Goal: Communication & Community: Share content

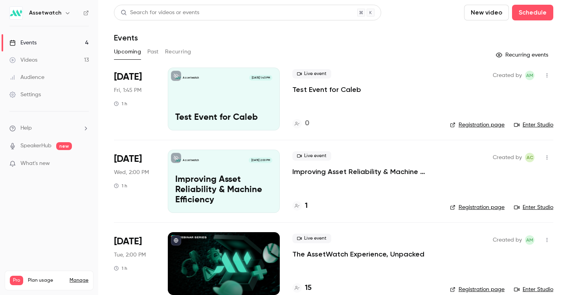
click at [154, 52] on button "Past" at bounding box center [152, 52] width 11 height 13
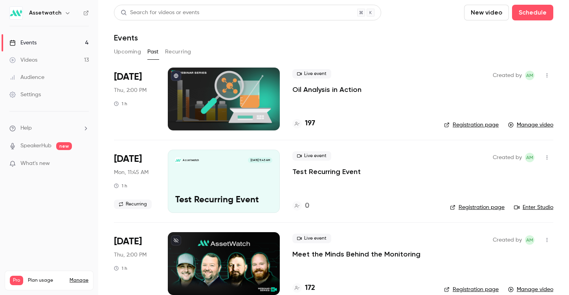
click at [338, 90] on p "Oil Analysis in Action" at bounding box center [326, 89] width 69 height 9
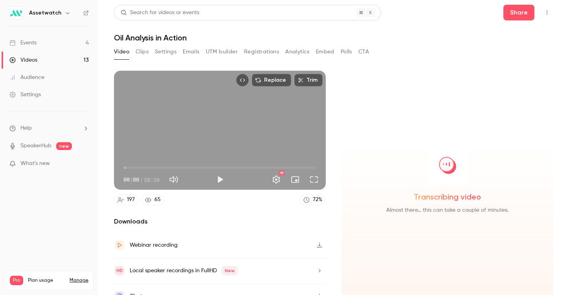
click at [324, 53] on button "Embed" at bounding box center [325, 52] width 18 height 13
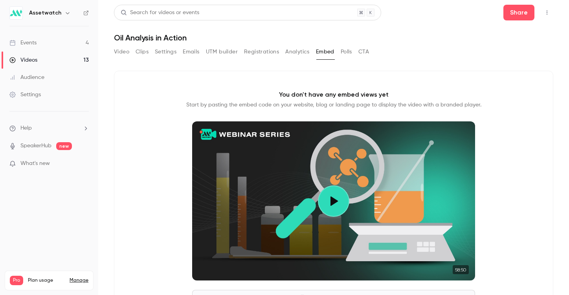
click at [296, 52] on button "Analytics" at bounding box center [297, 52] width 24 height 13
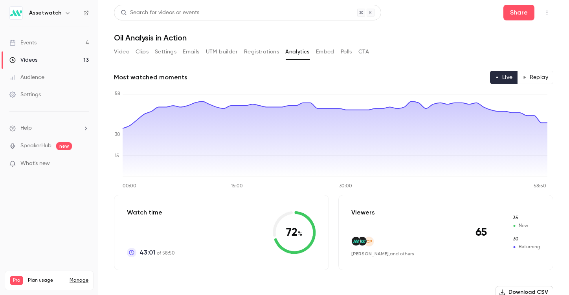
click at [258, 52] on button "Registrations" at bounding box center [261, 52] width 35 height 13
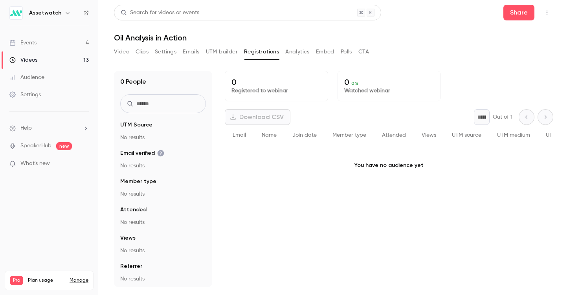
click at [225, 51] on button "UTM builder" at bounding box center [222, 52] width 32 height 13
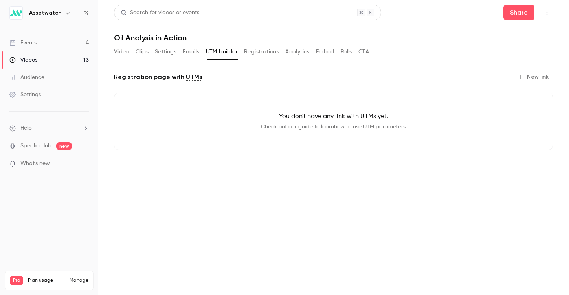
click at [183, 53] on button "Emails" at bounding box center [191, 52] width 16 height 13
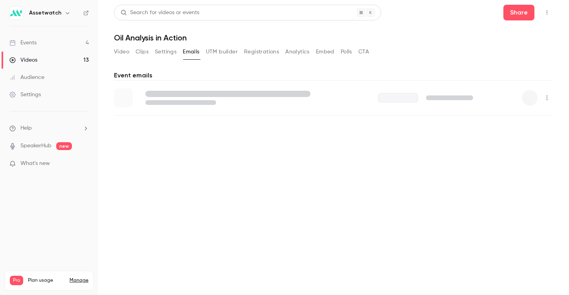
click at [170, 53] on button "Settings" at bounding box center [166, 52] width 22 height 13
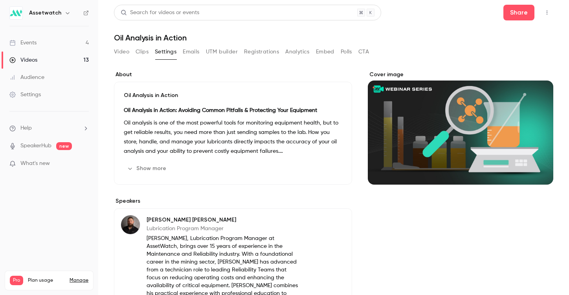
click at [118, 52] on button "Video" at bounding box center [121, 52] width 15 height 13
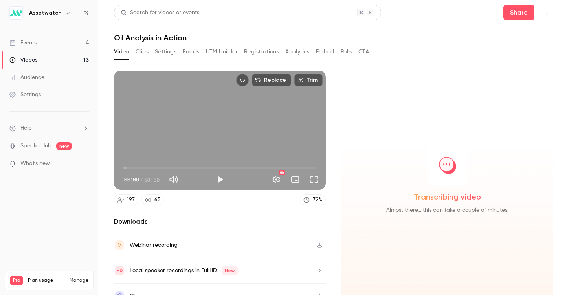
click at [345, 55] on button "Polls" at bounding box center [345, 52] width 11 height 13
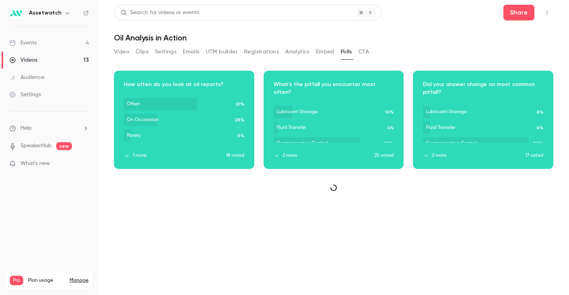
click at [298, 51] on button "Analytics" at bounding box center [297, 52] width 24 height 13
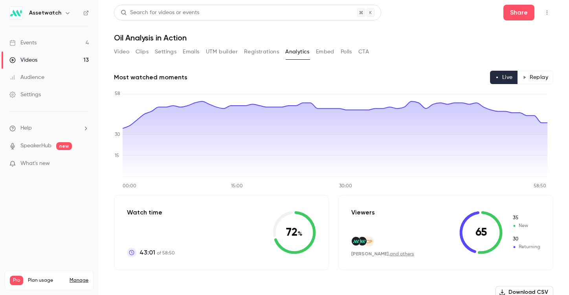
click at [279, 54] on button "Registrations" at bounding box center [261, 52] width 35 height 13
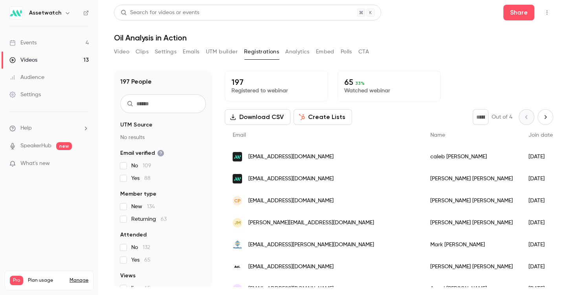
click at [235, 53] on button "UTM builder" at bounding box center [222, 52] width 32 height 13
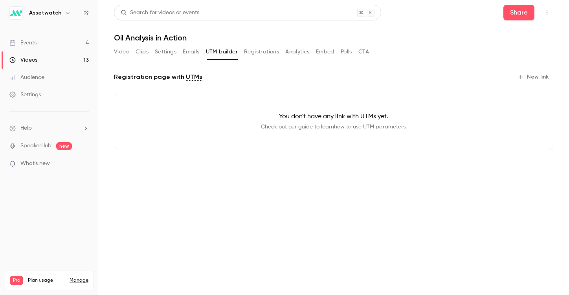
click at [271, 47] on button "Registrations" at bounding box center [261, 52] width 35 height 13
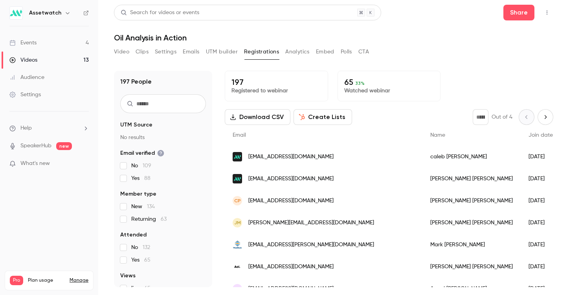
click at [196, 53] on button "Emails" at bounding box center [191, 52] width 16 height 13
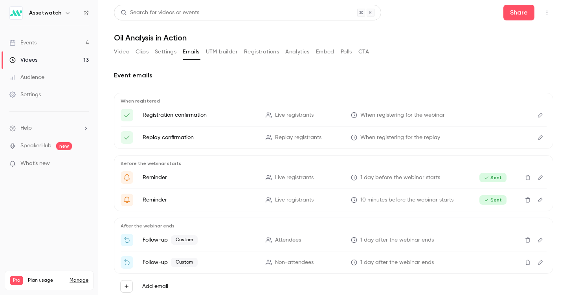
click at [270, 53] on button "Registrations" at bounding box center [261, 52] width 35 height 13
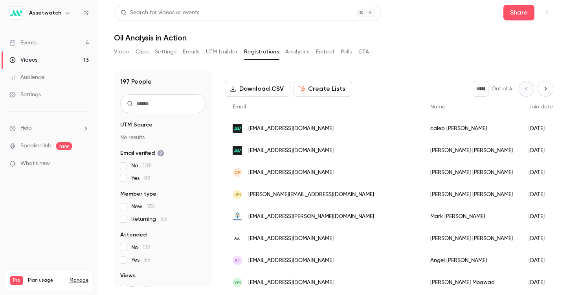
scroll to position [29, 0]
click at [352, 53] on button "Polls" at bounding box center [345, 52] width 11 height 13
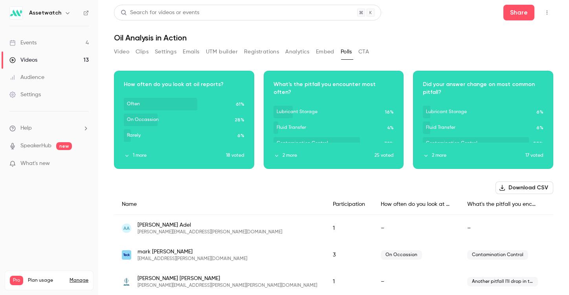
click at [123, 157] on div "Download image" at bounding box center [183, 119] width 139 height 97
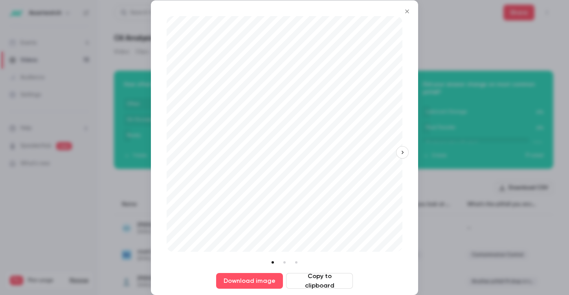
click at [515, 131] on div at bounding box center [284, 147] width 569 height 295
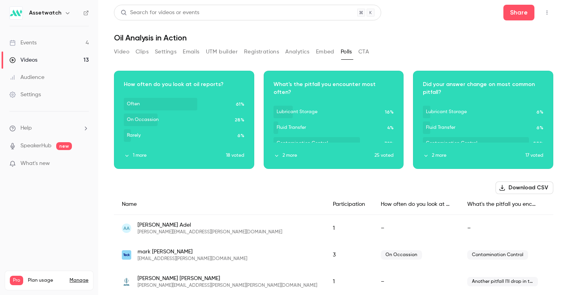
click at [432, 158] on button "2 more" at bounding box center [474, 155] width 102 height 7
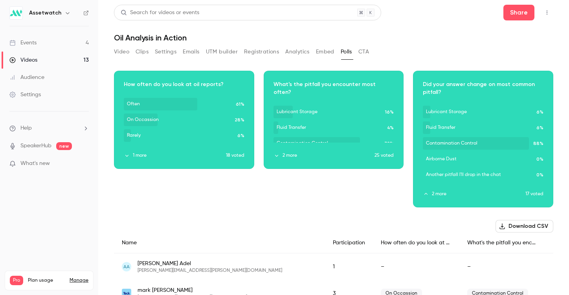
click at [277, 157] on icon "button" at bounding box center [276, 155] width 5 height 5
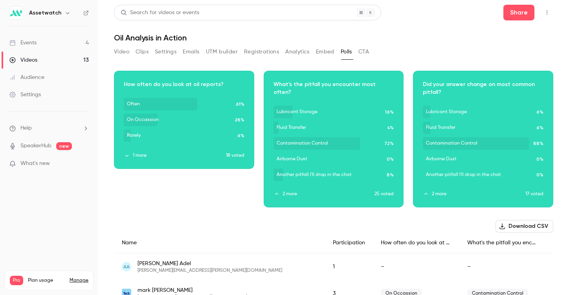
click at [145, 162] on div "Download image" at bounding box center [183, 119] width 139 height 97
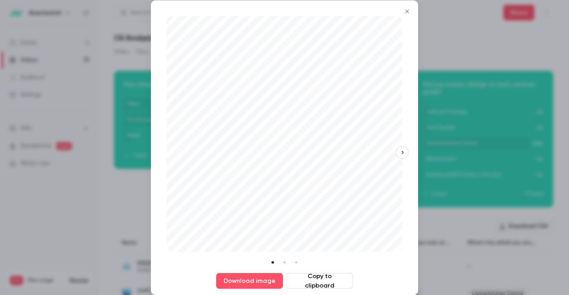
click at [403, 10] on icon "Close" at bounding box center [406, 11] width 9 height 6
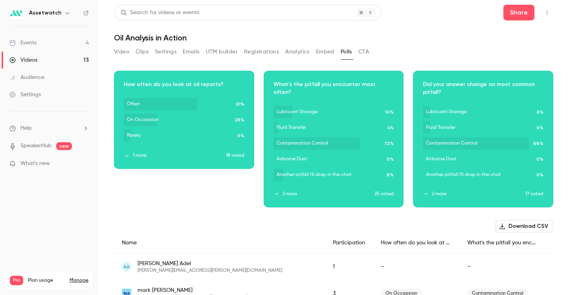
click at [128, 155] on icon "button" at bounding box center [126, 155] width 5 height 5
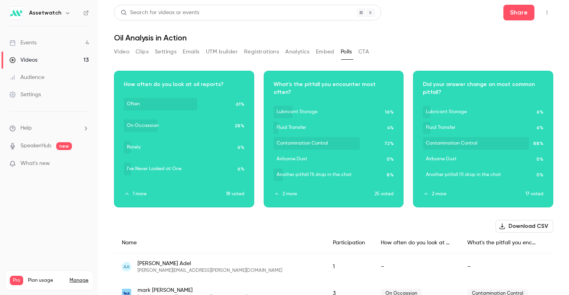
click at [129, 54] on button "Video" at bounding box center [121, 52] width 15 height 13
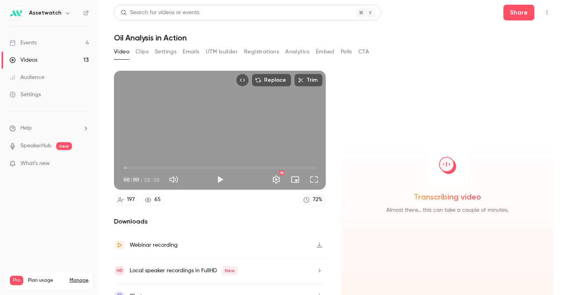
click at [342, 52] on button "Polls" at bounding box center [345, 52] width 11 height 13
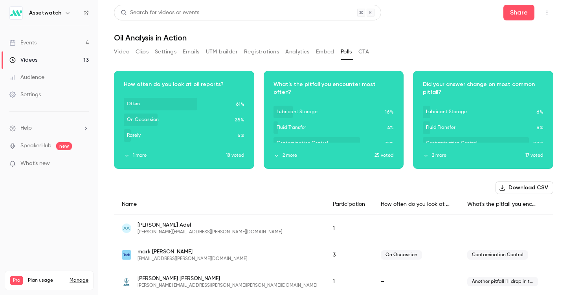
click at [289, 50] on button "Analytics" at bounding box center [297, 52] width 24 height 13
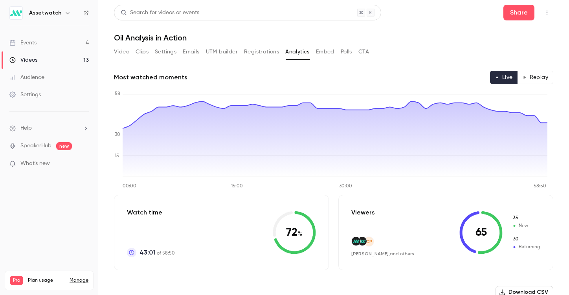
click at [361, 51] on button "CTA" at bounding box center [363, 52] width 11 height 13
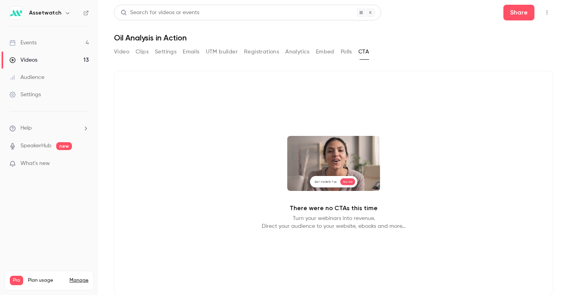
click at [127, 53] on button "Video" at bounding box center [121, 52] width 15 height 13
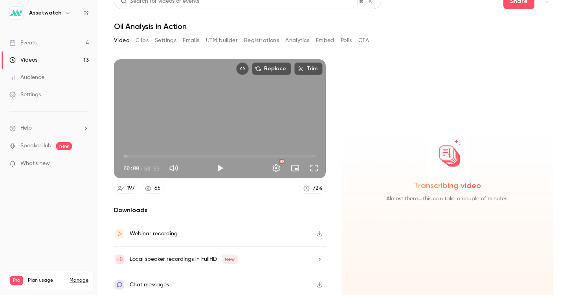
scroll to position [12, 0]
click at [319, 287] on button "button" at bounding box center [319, 284] width 13 height 13
click at [140, 37] on button "Clips" at bounding box center [141, 39] width 13 height 13
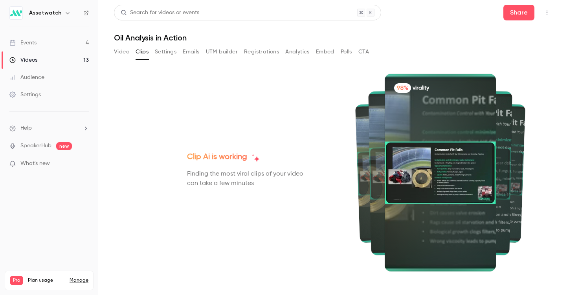
click at [122, 55] on button "Video" at bounding box center [121, 52] width 15 height 13
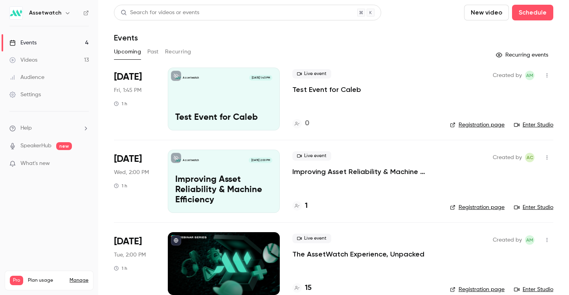
click at [148, 53] on button "Past" at bounding box center [152, 52] width 11 height 13
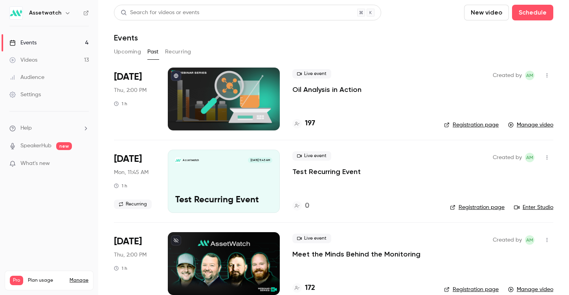
click at [323, 89] on p "Oil Analysis in Action" at bounding box center [326, 89] width 69 height 9
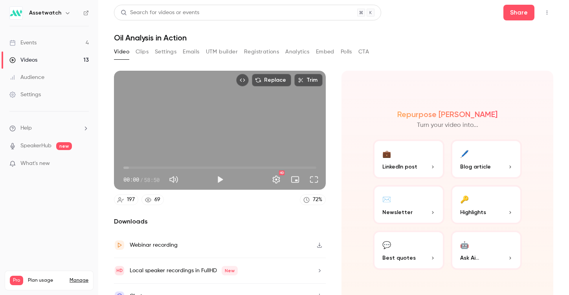
click at [260, 51] on button "Registrations" at bounding box center [261, 52] width 35 height 13
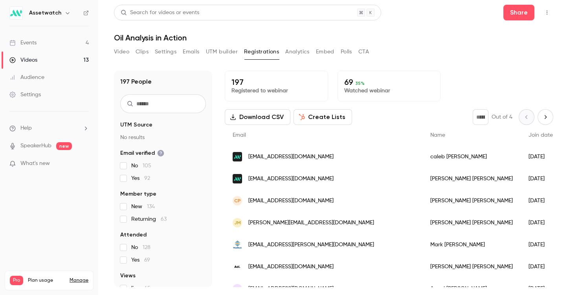
click at [310, 52] on div "Video Clips Settings Emails UTM builder Registrations Analytics Embed Polls CTA" at bounding box center [241, 52] width 255 height 13
click at [304, 51] on button "Analytics" at bounding box center [297, 52] width 24 height 13
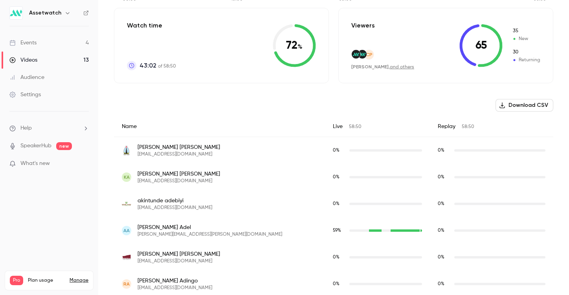
scroll to position [21, 0]
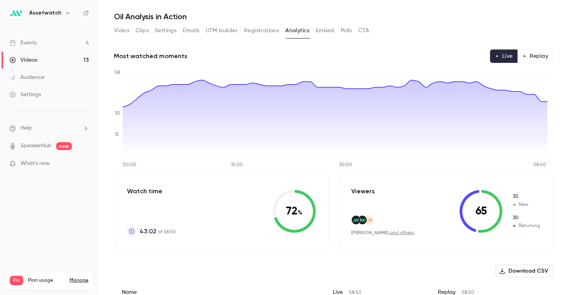
click at [342, 33] on button "Polls" at bounding box center [345, 30] width 11 height 13
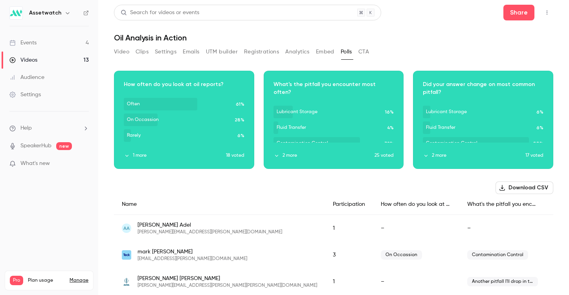
click at [430, 158] on button "2 more" at bounding box center [474, 155] width 102 height 7
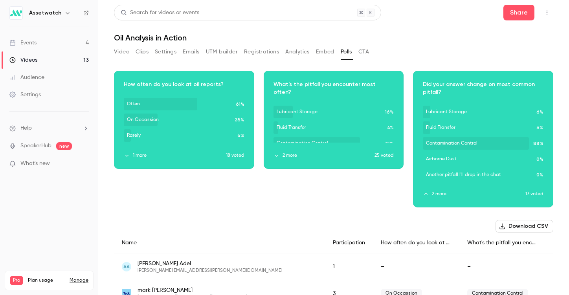
click at [267, 155] on div "Download image" at bounding box center [333, 119] width 139 height 97
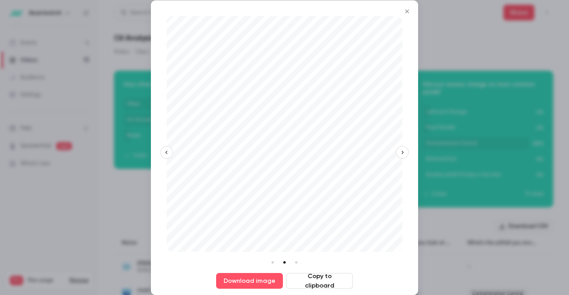
click at [403, 8] on icon "Close" at bounding box center [406, 11] width 9 height 6
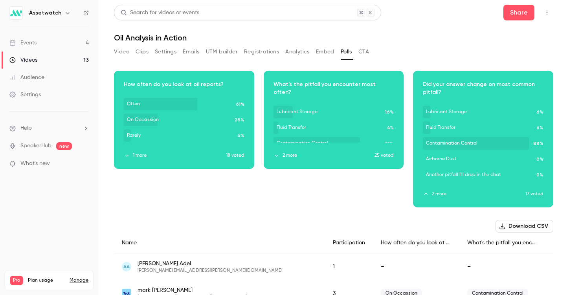
click at [58, 49] on link "Events 4" at bounding box center [49, 42] width 98 height 17
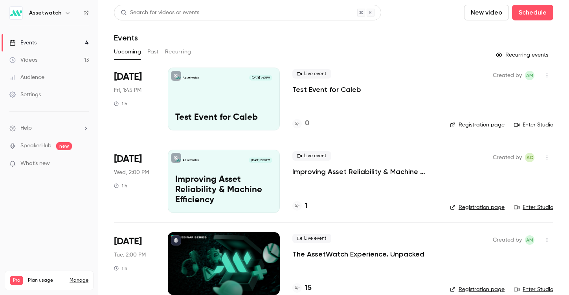
click at [148, 53] on button "Past" at bounding box center [152, 52] width 11 height 13
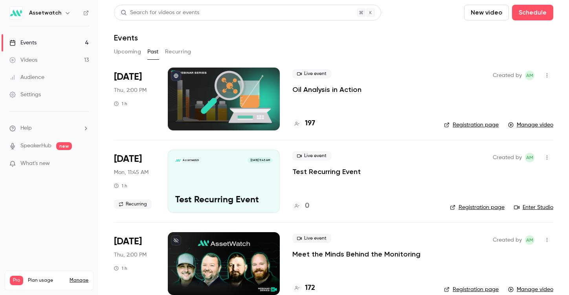
click at [344, 91] on p "Oil Analysis in Action" at bounding box center [326, 89] width 69 height 9
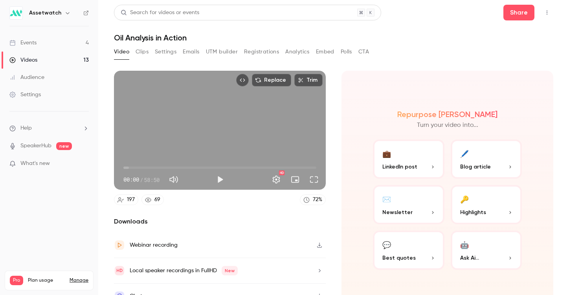
click at [145, 51] on button "Clips" at bounding box center [141, 52] width 13 height 13
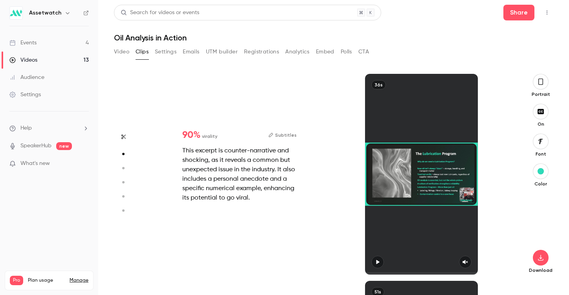
type input "*"
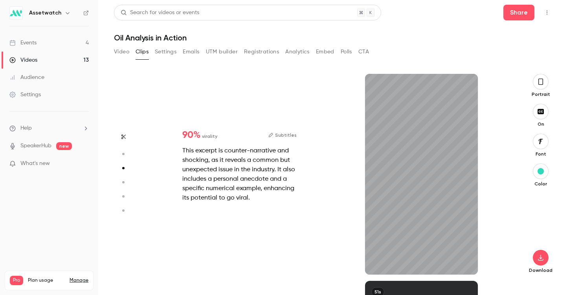
scroll to position [414, 0]
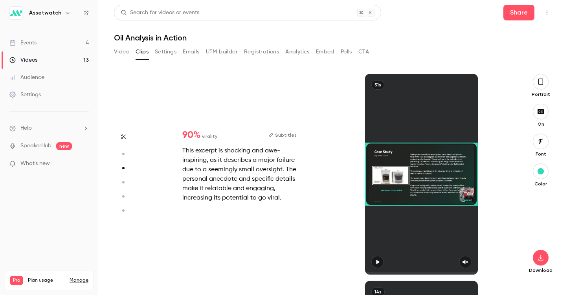
type input "*"
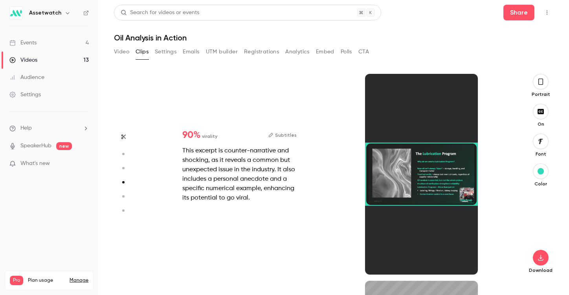
type input "*"
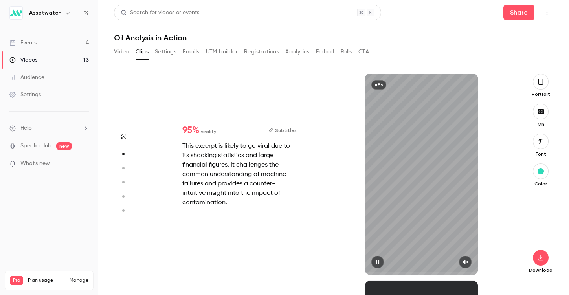
scroll to position [124, 0]
type input "*"
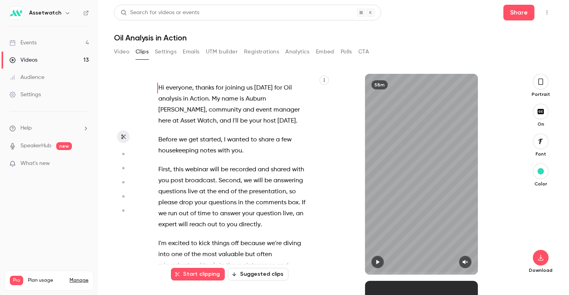
click at [540, 85] on icon "button" at bounding box center [540, 81] width 6 height 9
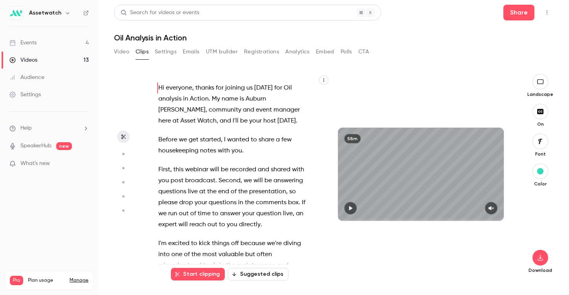
click at [124, 53] on button "Video" at bounding box center [121, 52] width 15 height 13
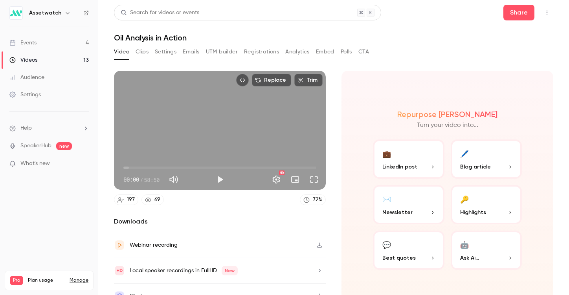
click at [340, 51] on div "Video Clips Settings Emails UTM builder Registrations Analytics Embed Polls CTA" at bounding box center [241, 52] width 255 height 13
click at [72, 42] on link "Events 4" at bounding box center [49, 42] width 98 height 17
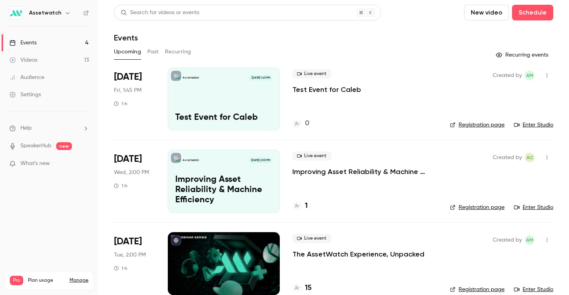
click at [41, 97] on link "Settings" at bounding box center [49, 94] width 98 height 17
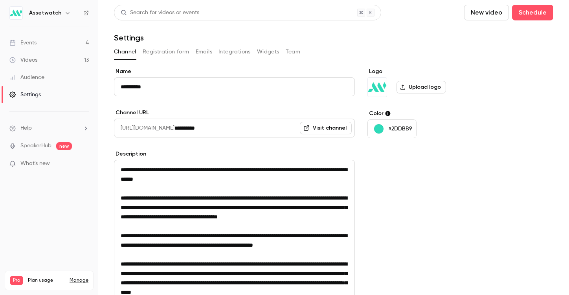
click at [284, 53] on div "Channel Registration form Emails Integrations Widgets Team" at bounding box center [333, 52] width 439 height 13
click at [288, 52] on button "Team" at bounding box center [292, 52] width 15 height 13
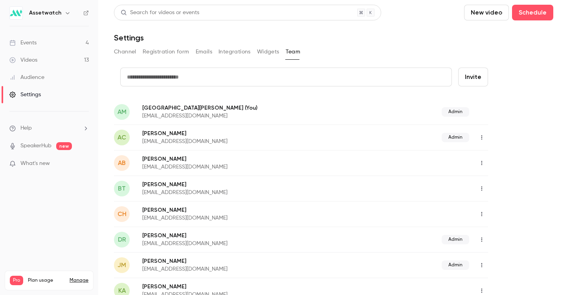
click at [214, 87] on form "credit card Invite" at bounding box center [301, 83] width 374 height 31
click at [234, 80] on input "text" at bounding box center [285, 77] width 331 height 19
click at [359, 49] on div "Channel Registration form Emails Integrations Widgets Team" at bounding box center [333, 52] width 439 height 13
click at [294, 75] on input "text" at bounding box center [285, 77] width 331 height 19
type input "*"
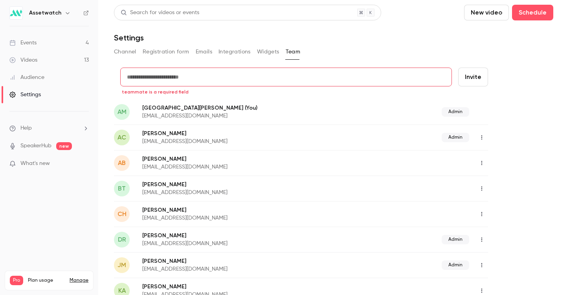
paste input "**********"
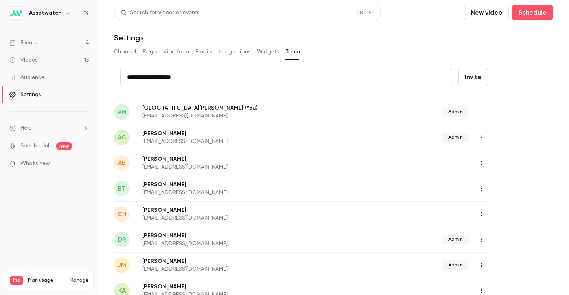
type input "**********"
click at [473, 75] on button "Invite" at bounding box center [473, 77] width 30 height 19
click at [218, 81] on input "text" at bounding box center [285, 77] width 331 height 19
paste input "**********"
type input "**********"
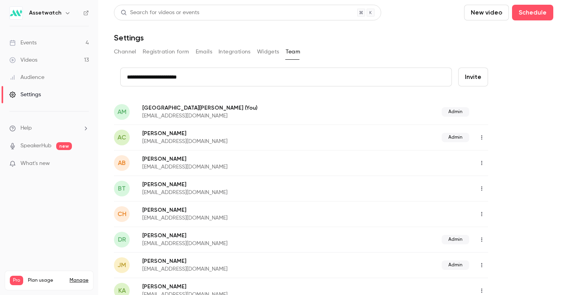
click at [470, 70] on button "Invite" at bounding box center [473, 77] width 30 height 19
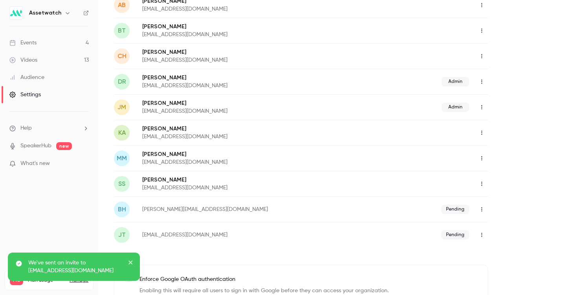
scroll to position [161, 0]
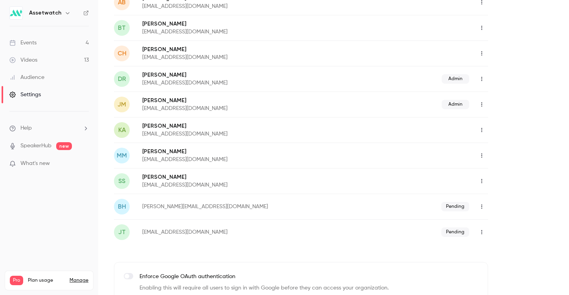
click at [78, 277] on link "Manage" at bounding box center [79, 280] width 19 height 6
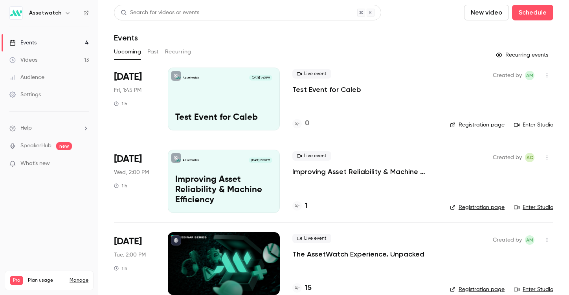
click at [154, 54] on button "Past" at bounding box center [152, 52] width 11 height 13
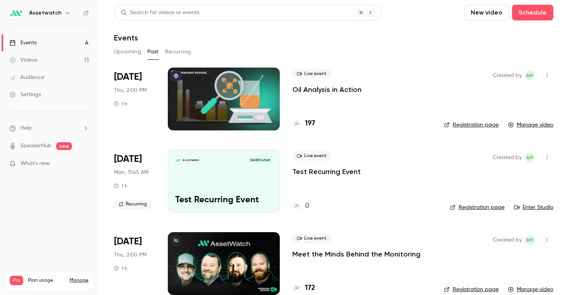
click at [296, 86] on p "Oil Analysis in Action" at bounding box center [326, 89] width 69 height 9
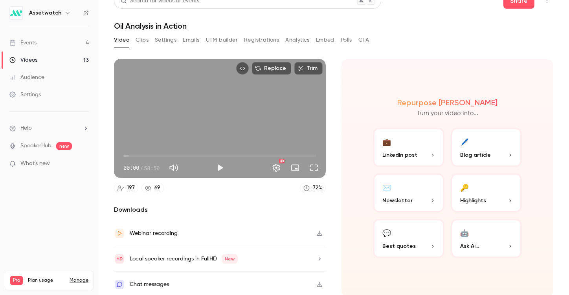
scroll to position [12, 0]
click at [506, 7] on button "Share" at bounding box center [518, 1] width 31 height 16
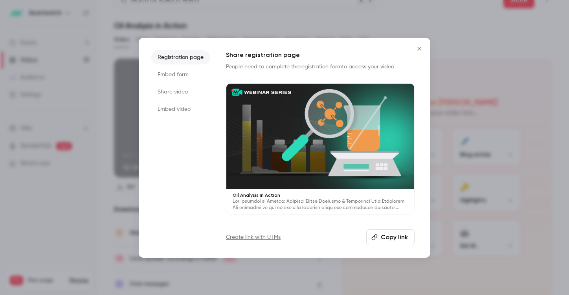
click at [177, 92] on li "Share video" at bounding box center [180, 92] width 59 height 14
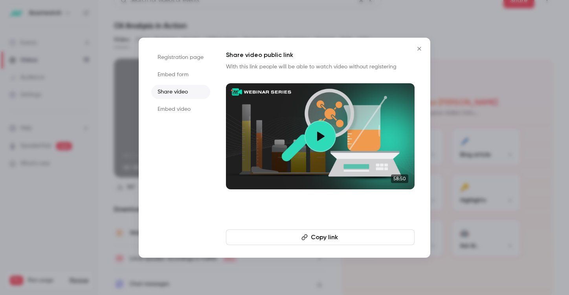
click at [326, 232] on button "Copy link" at bounding box center [320, 237] width 188 height 16
click at [419, 49] on icon "Close" at bounding box center [418, 49] width 9 height 6
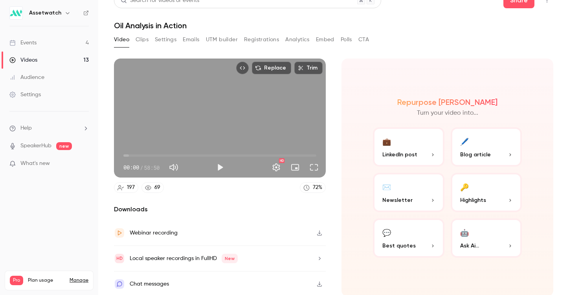
scroll to position [5, 0]
